Goal: Task Accomplishment & Management: Use online tool/utility

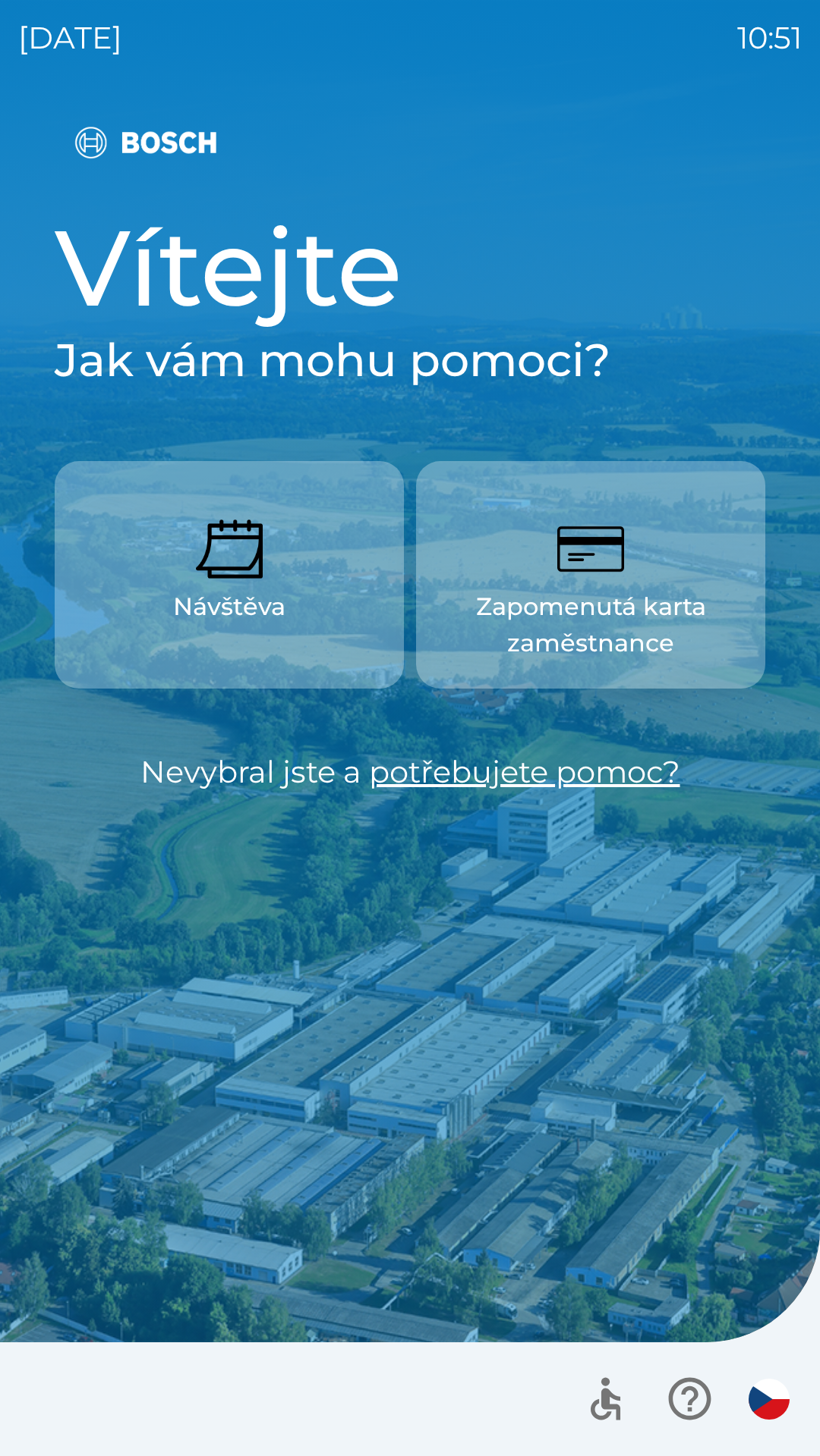
click at [322, 570] on button "Návštěva" at bounding box center [229, 575] width 350 height 228
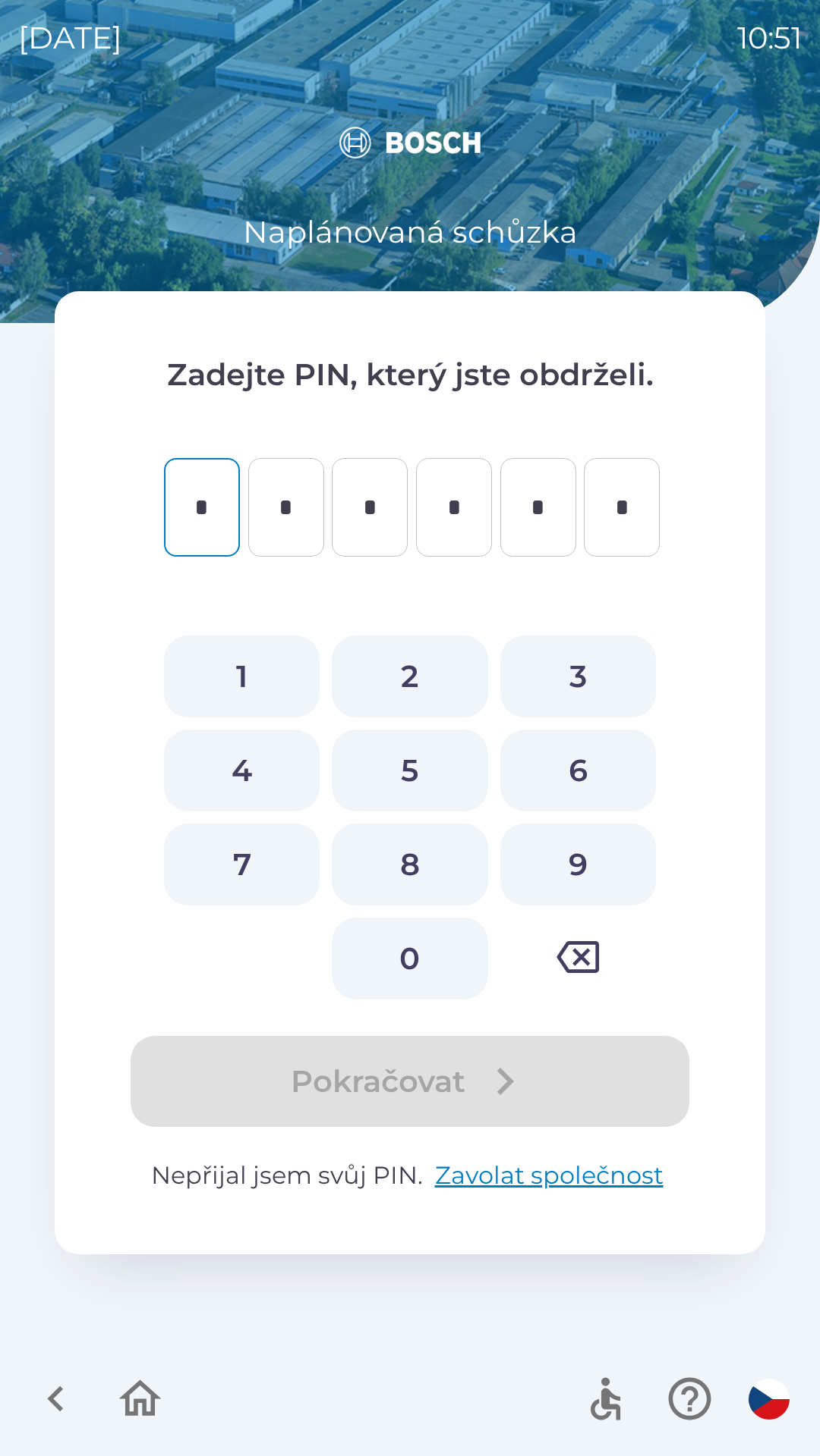
click at [280, 852] on button "7" at bounding box center [241, 865] width 156 height 82
type input "*"
click at [577, 680] on button "3" at bounding box center [577, 676] width 156 height 82
type input "*"
click at [430, 768] on button "5" at bounding box center [409, 771] width 156 height 82
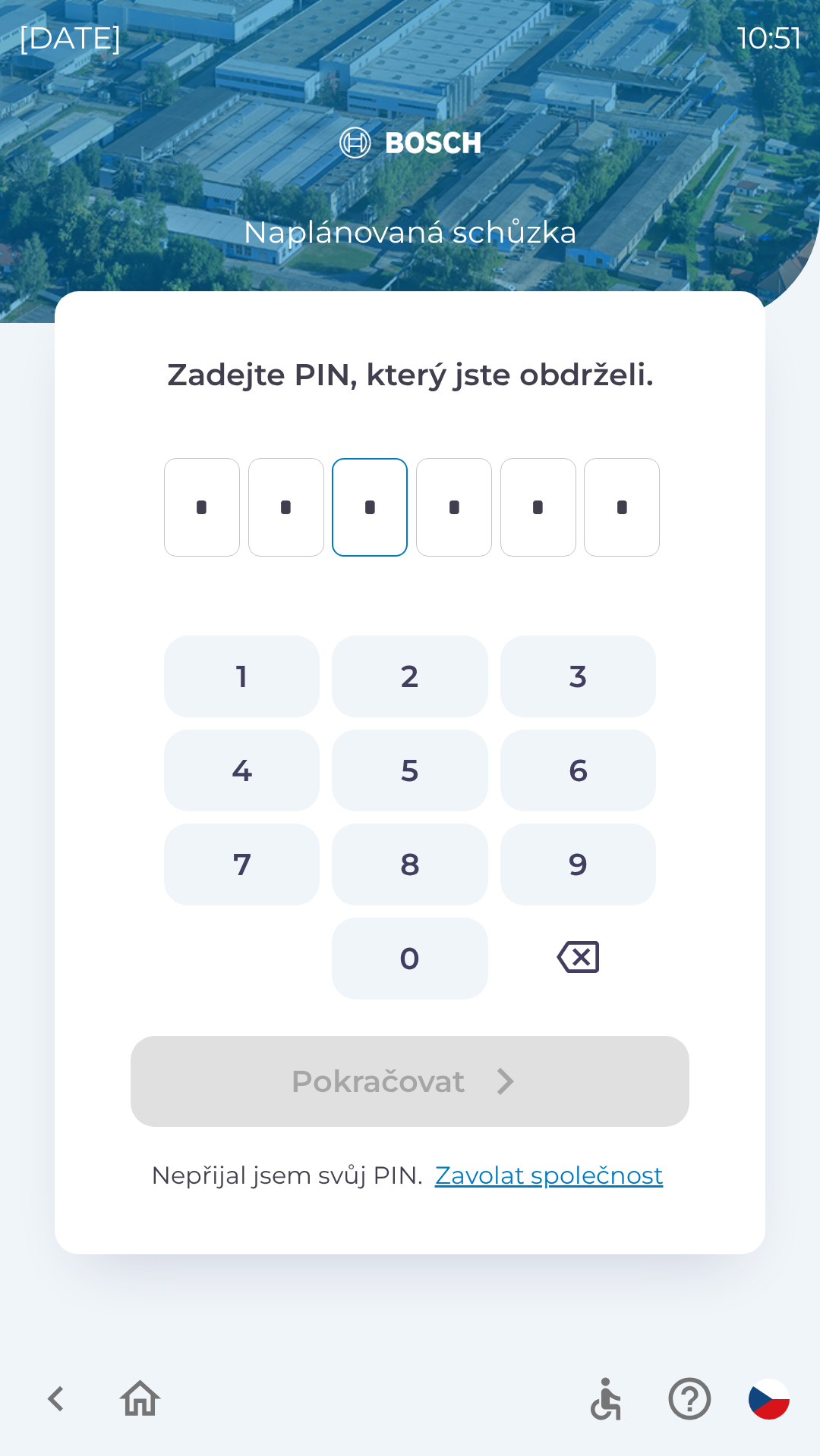
type input "*"
click at [261, 853] on button "7" at bounding box center [241, 865] width 156 height 82
type input "*"
click at [408, 962] on button "0" at bounding box center [409, 959] width 156 height 82
type input "*"
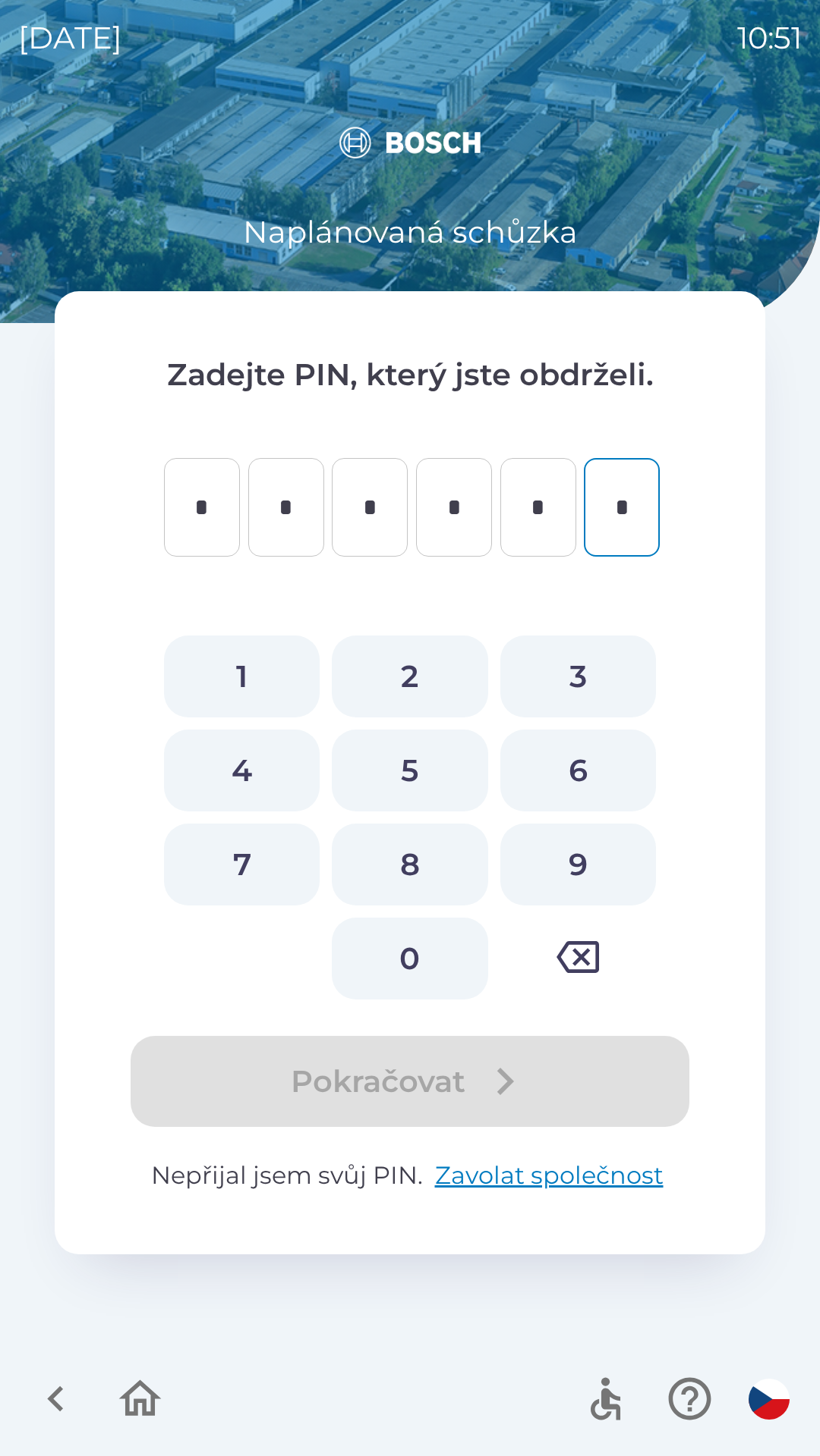
click at [401, 956] on button "0" at bounding box center [409, 959] width 156 height 82
type input "*"
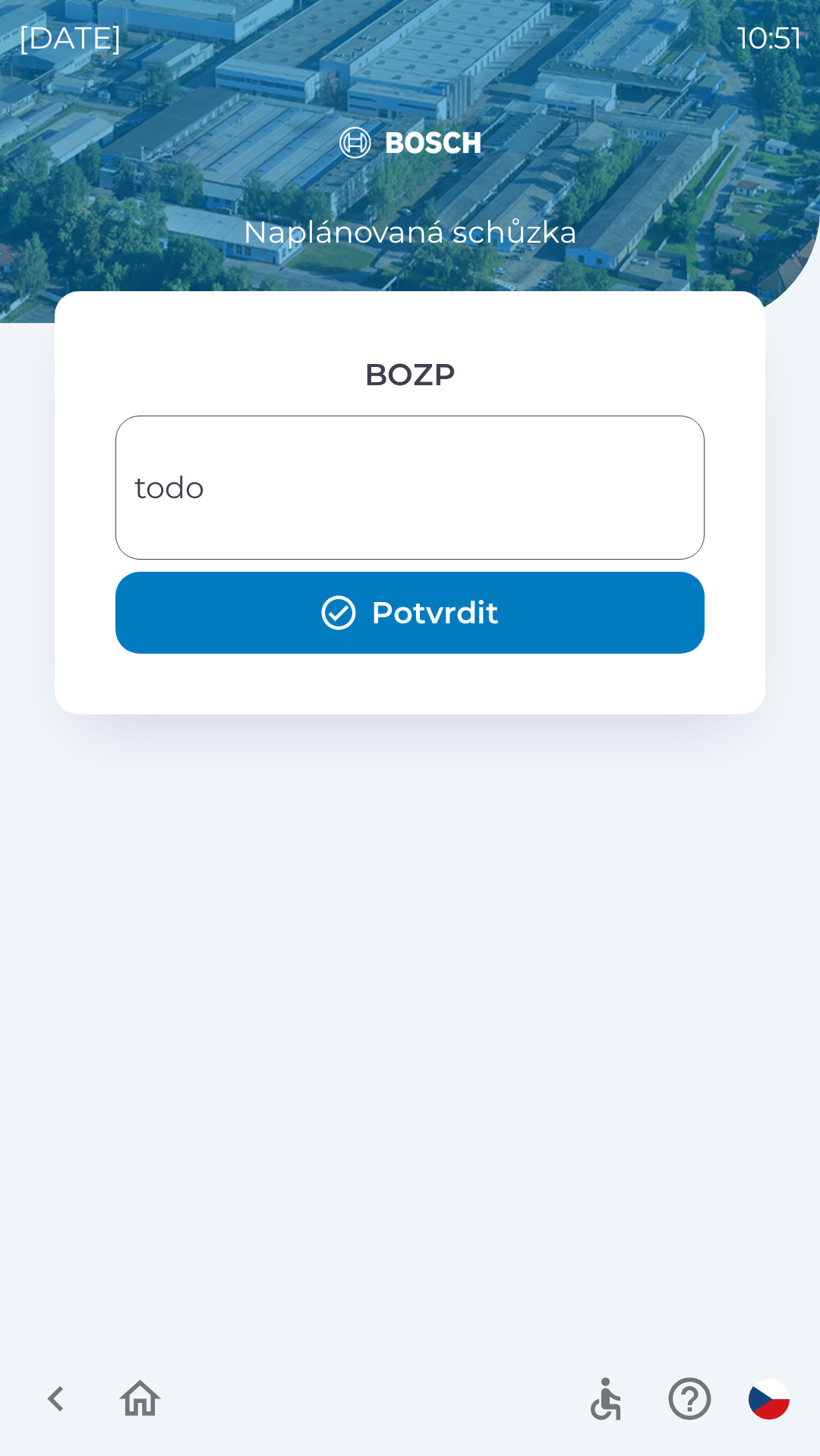
click at [460, 603] on button "Potvrdit" at bounding box center [410, 612] width 589 height 82
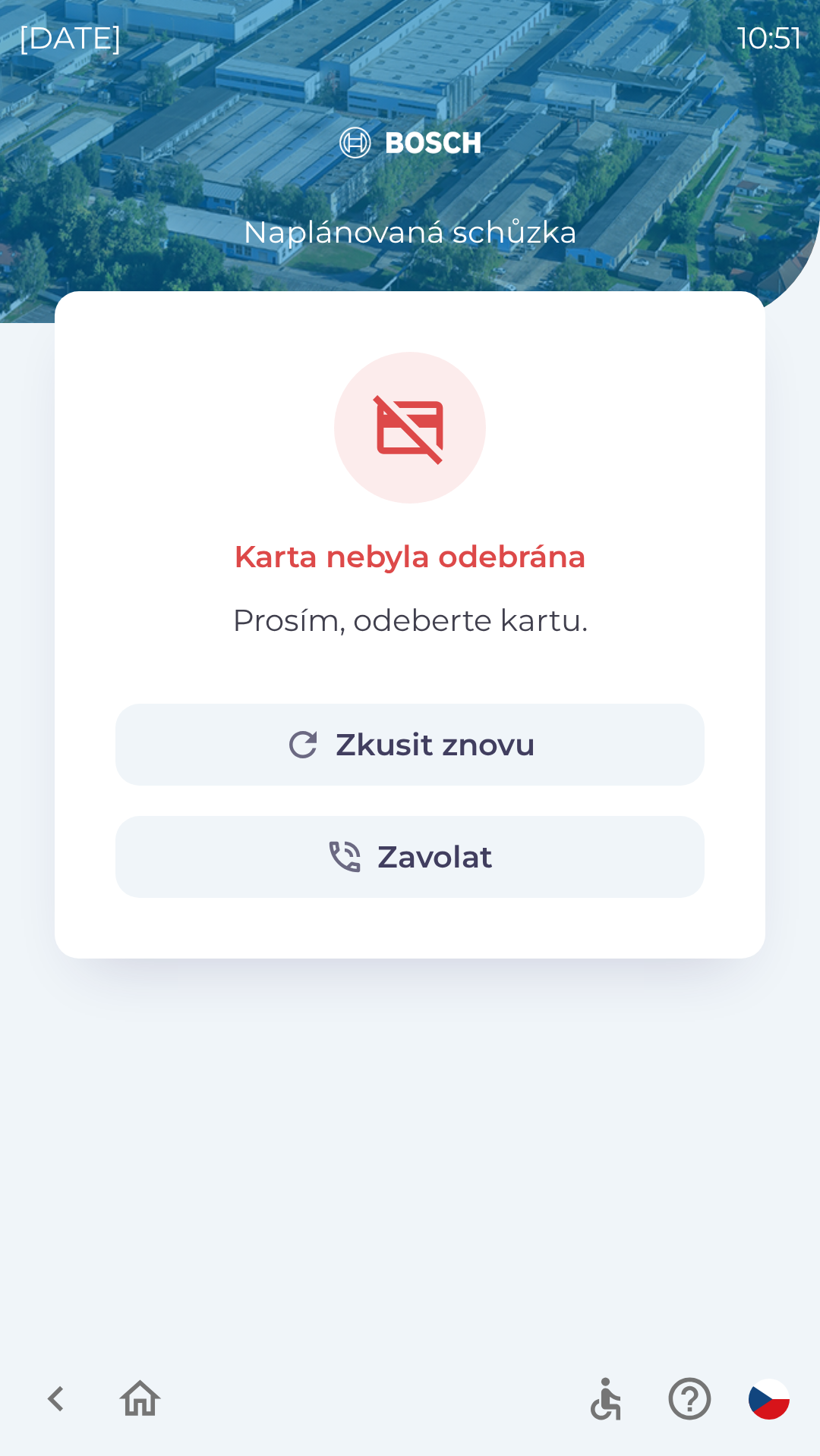
click at [425, 744] on button "Zkusit znovu" at bounding box center [410, 745] width 589 height 82
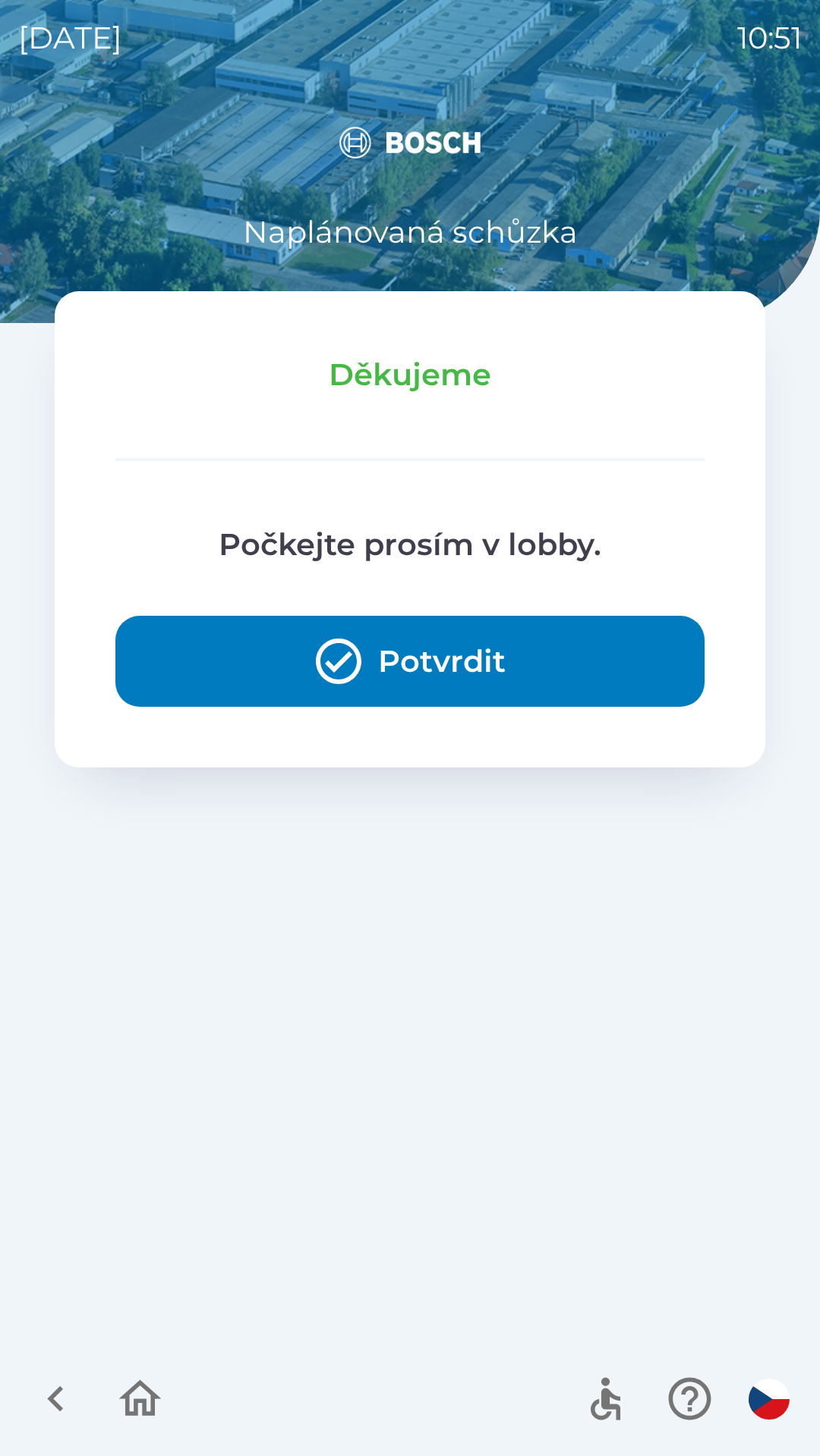
click at [416, 646] on button "Potvrdit" at bounding box center [410, 661] width 589 height 91
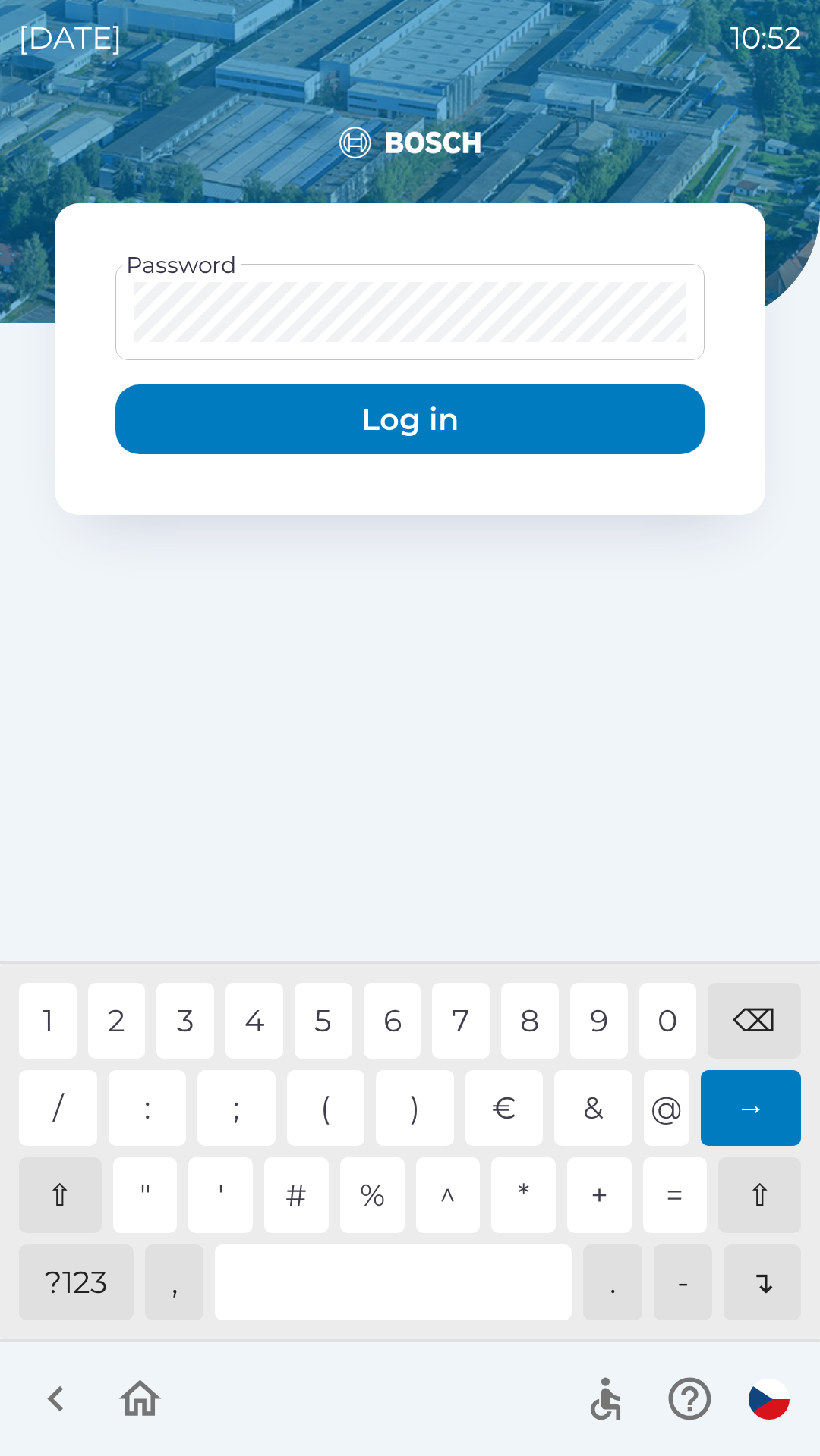
click at [117, 1022] on div "2" at bounding box center [117, 1020] width 58 height 76
click at [446, 1034] on div "7" at bounding box center [461, 1020] width 58 height 76
click at [249, 1010] on div "4" at bounding box center [253, 1020] width 58 height 76
click at [541, 1021] on div "8" at bounding box center [529, 1020] width 58 height 76
click at [534, 1004] on div "8" at bounding box center [529, 1020] width 58 height 76
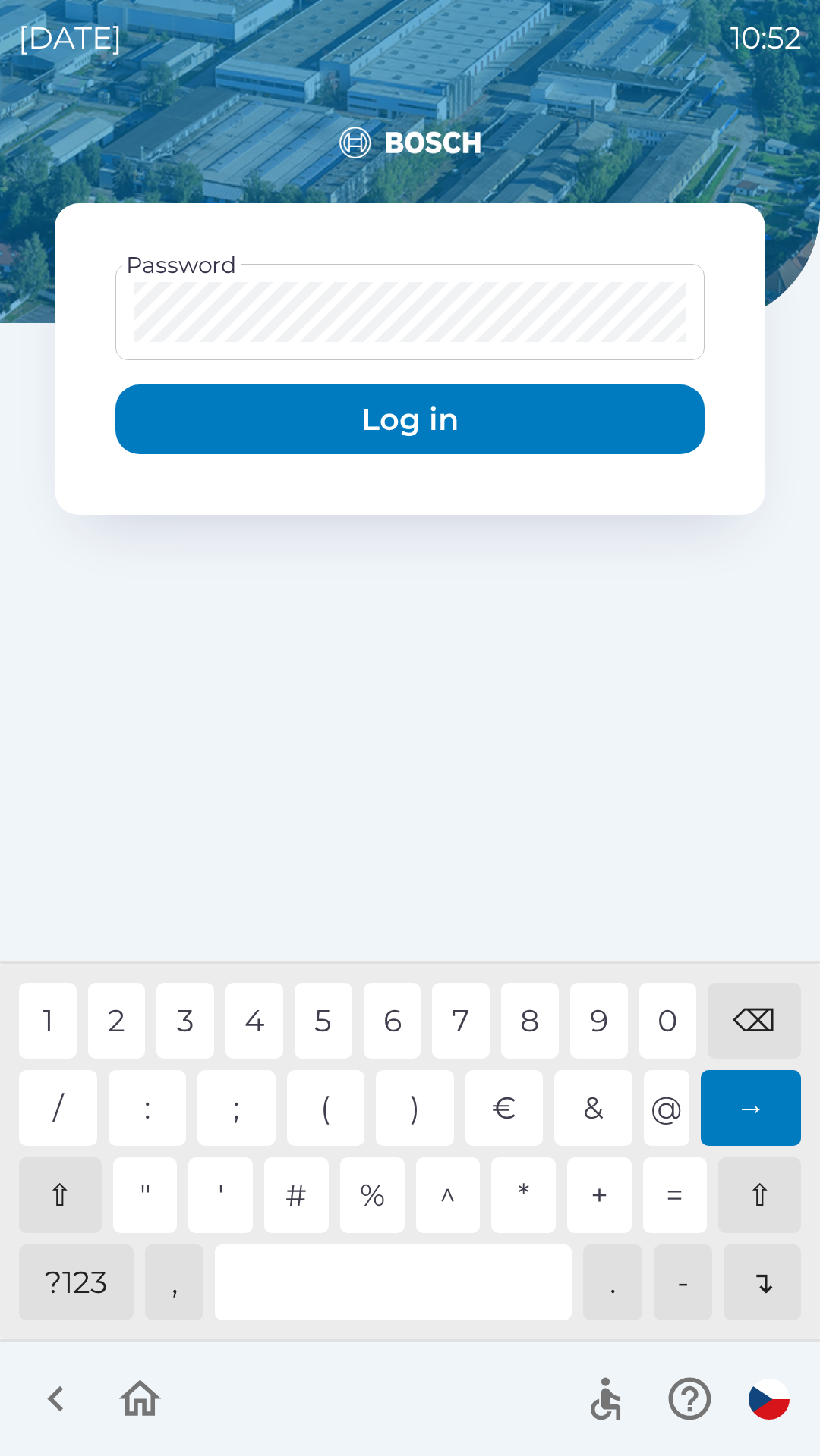
click at [483, 421] on button "Log in" at bounding box center [410, 420] width 589 height 70
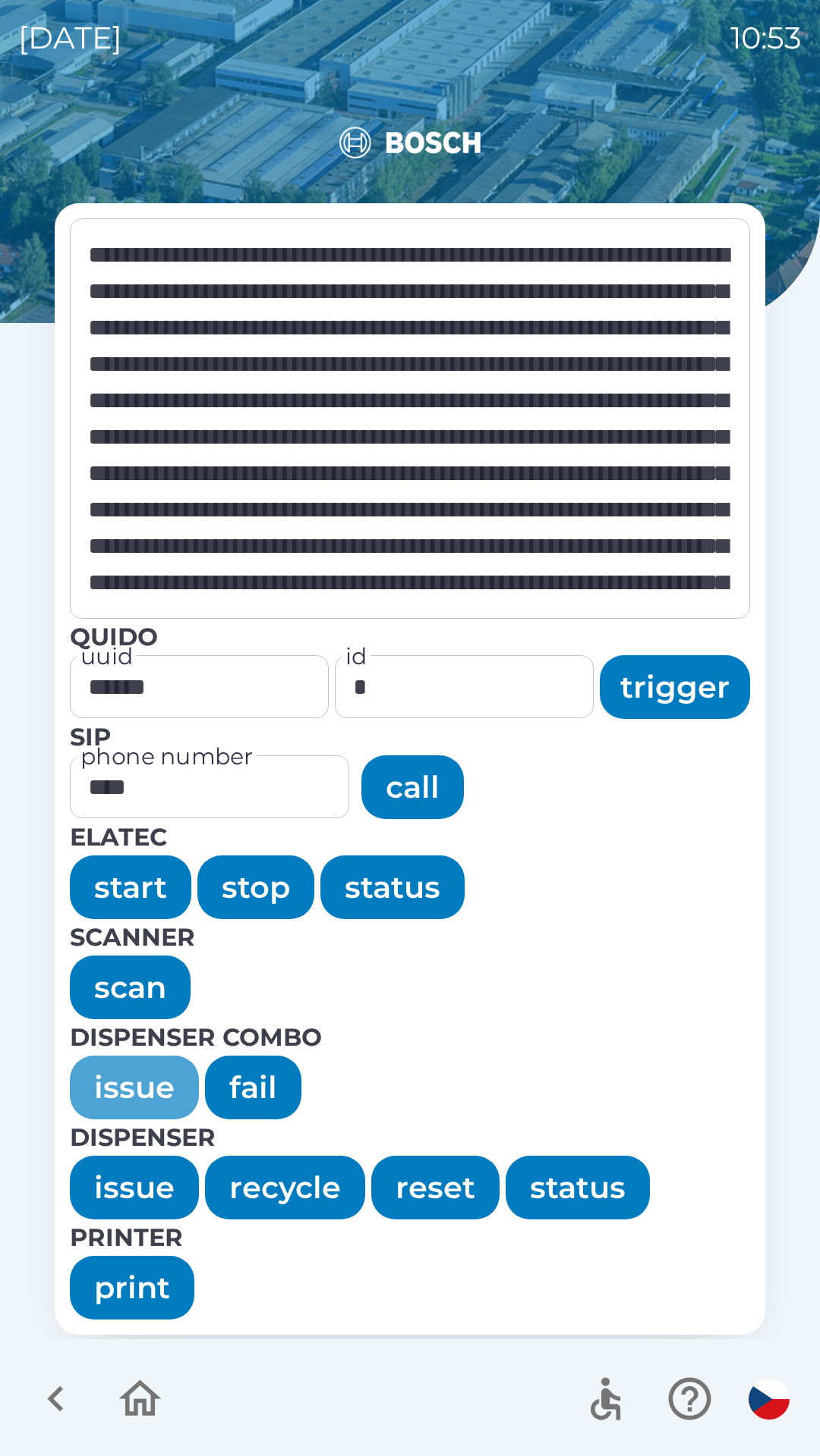
click at [125, 1083] on button "issue" at bounding box center [134, 1088] width 129 height 64
click at [245, 1089] on button "fail" at bounding box center [253, 1088] width 96 height 64
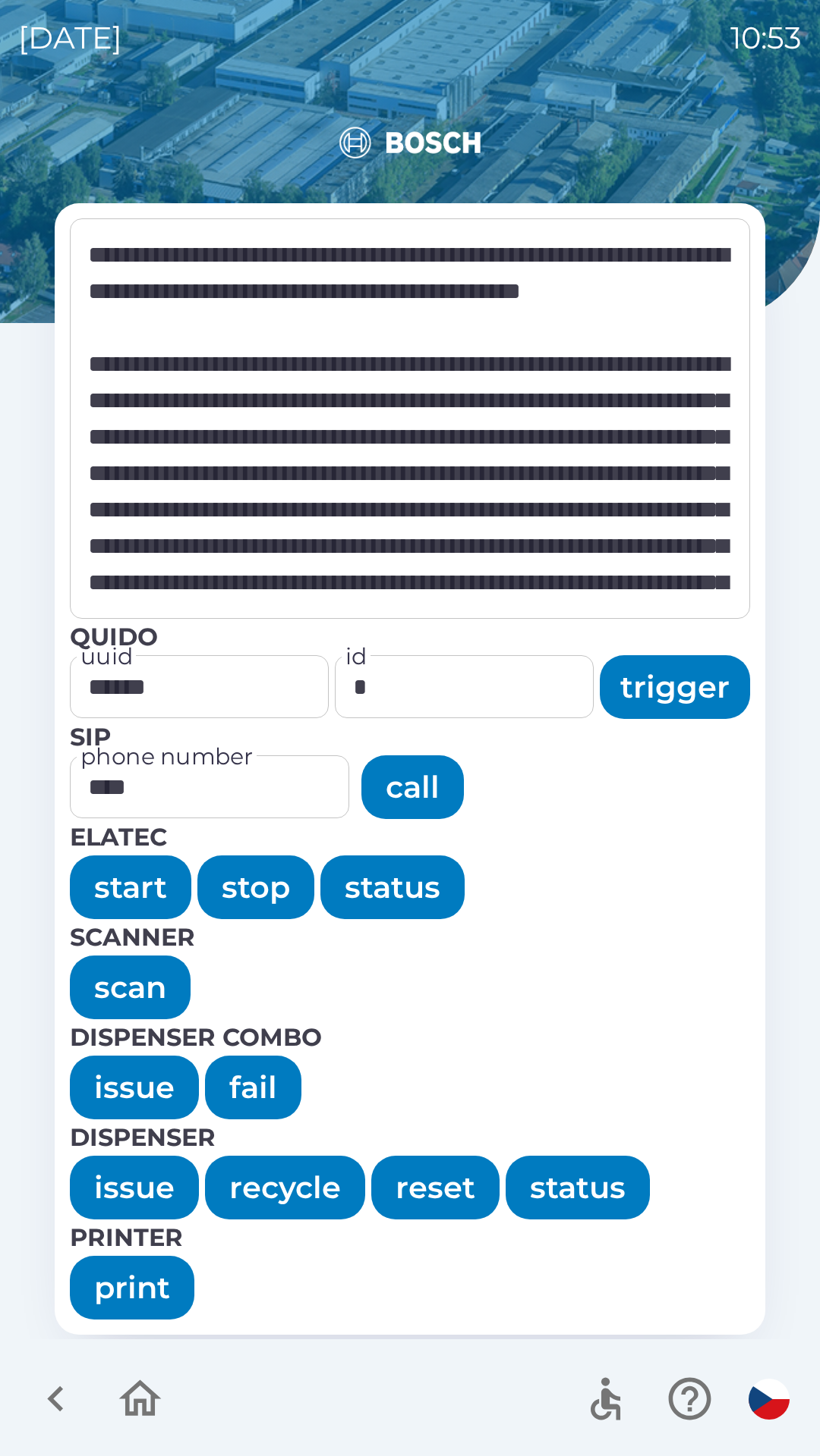
click at [257, 1083] on button "fail" at bounding box center [253, 1088] width 96 height 64
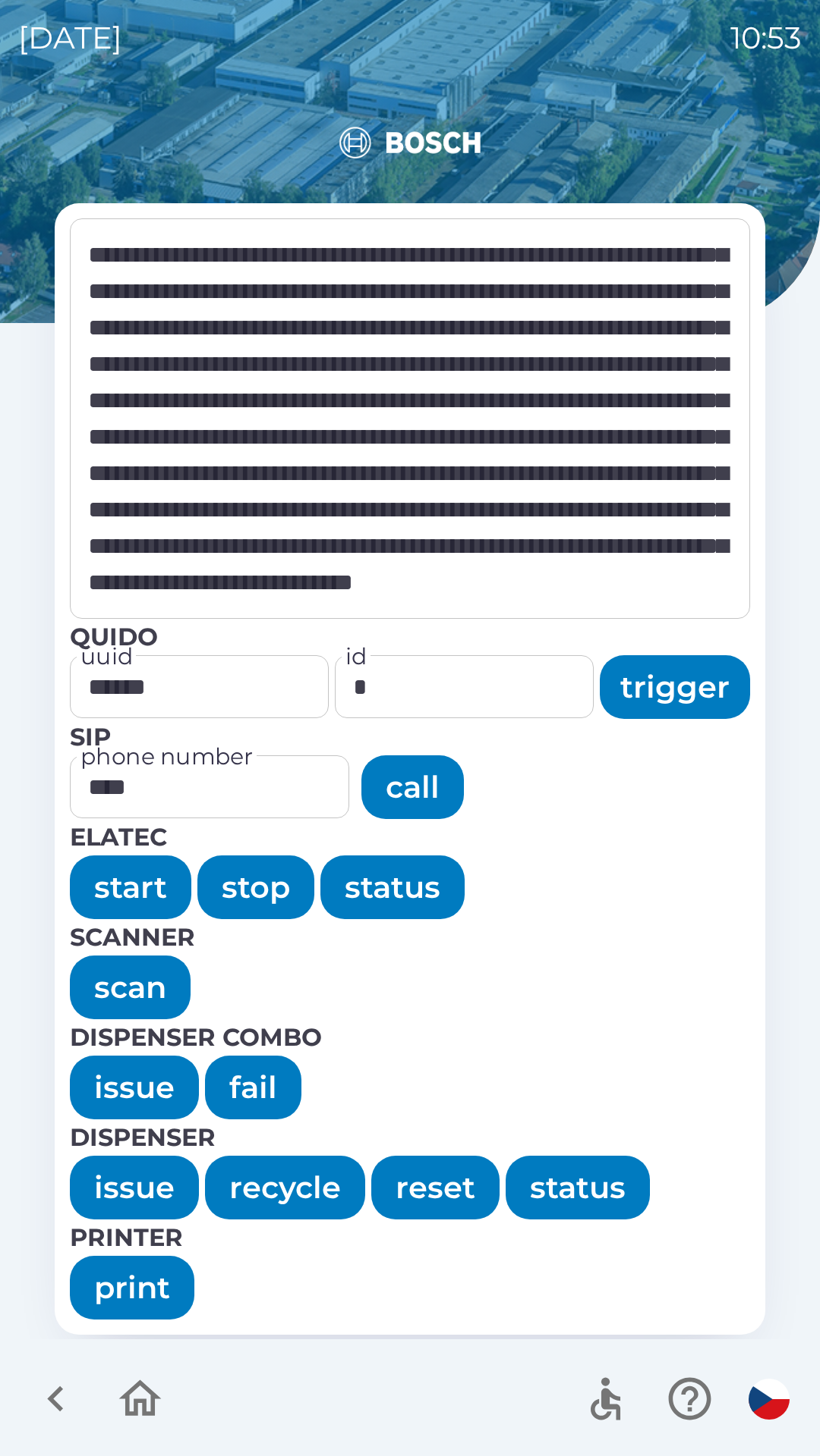
scroll to position [4224, 0]
click at [120, 985] on button "scan" at bounding box center [131, 988] width 121 height 64
type textarea "**********"
click at [133, 1407] on icon "button" at bounding box center [140, 1398] width 51 height 51
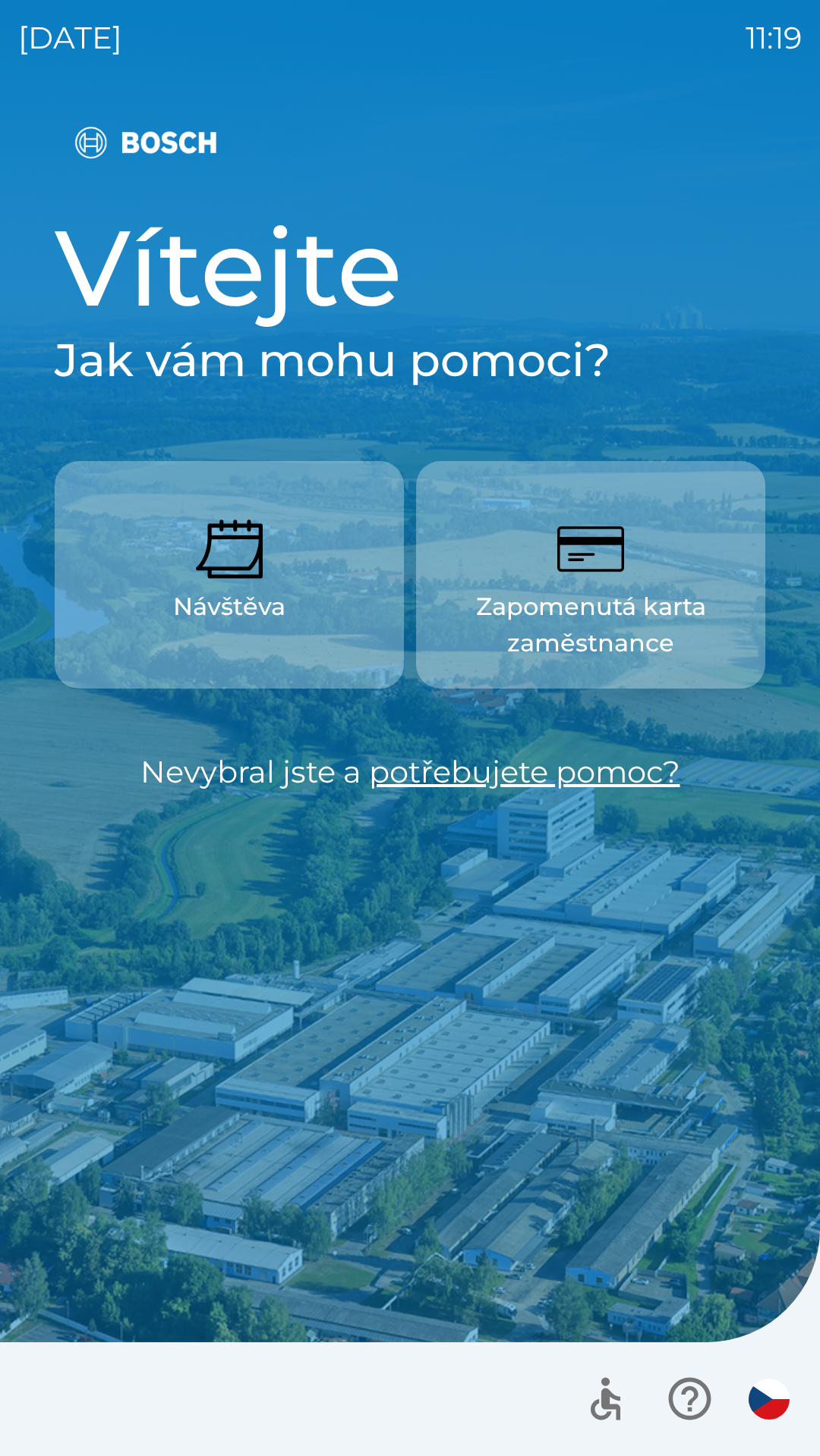
click at [658, 603] on p "Zapomenutá karta zaměstnance" at bounding box center [591, 625] width 277 height 73
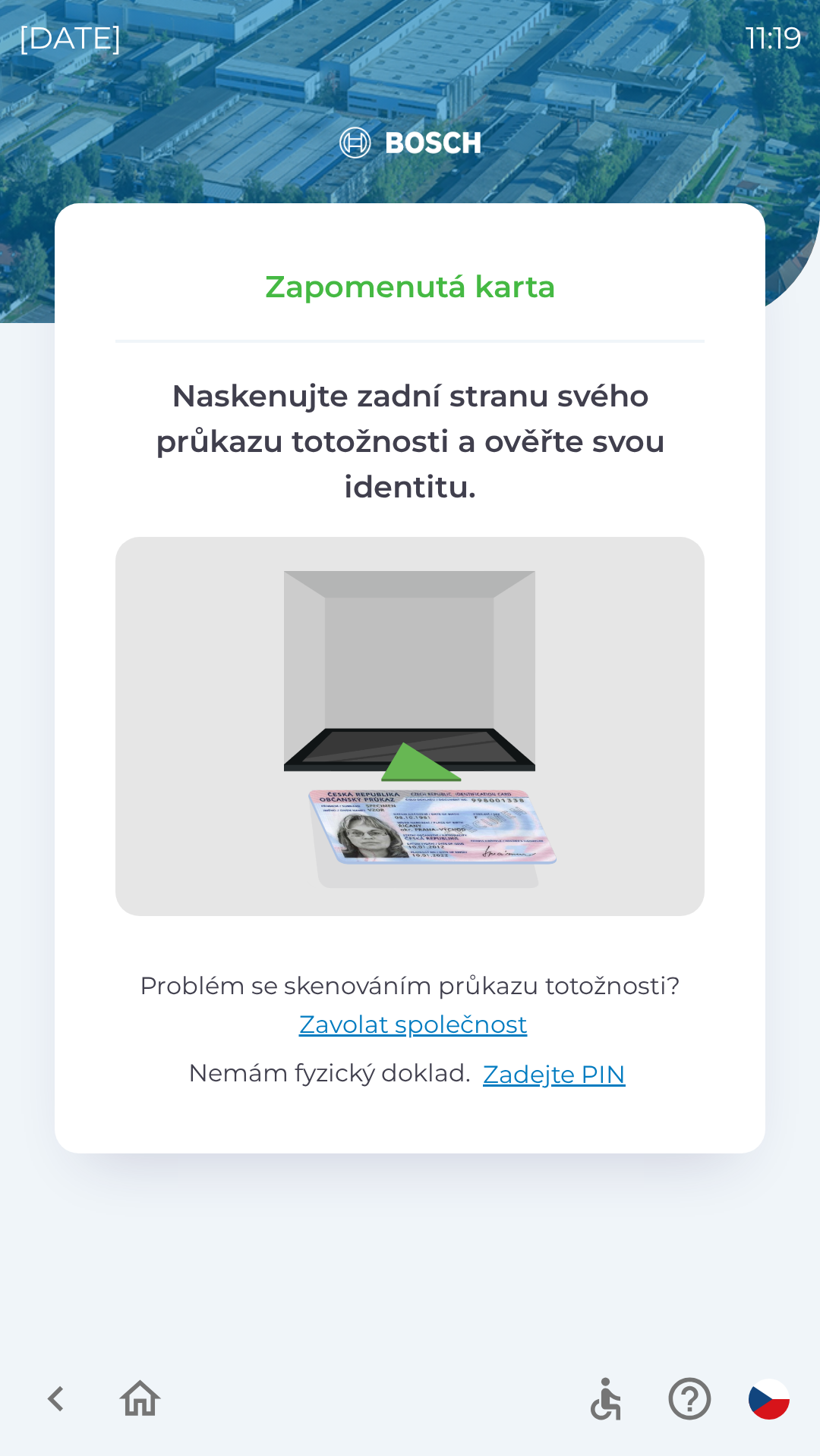
click at [146, 1396] on icon "button" at bounding box center [140, 1398] width 51 height 51
click at [137, 1392] on div at bounding box center [410, 1399] width 820 height 114
